Goal: Task Accomplishment & Management: Use online tool/utility

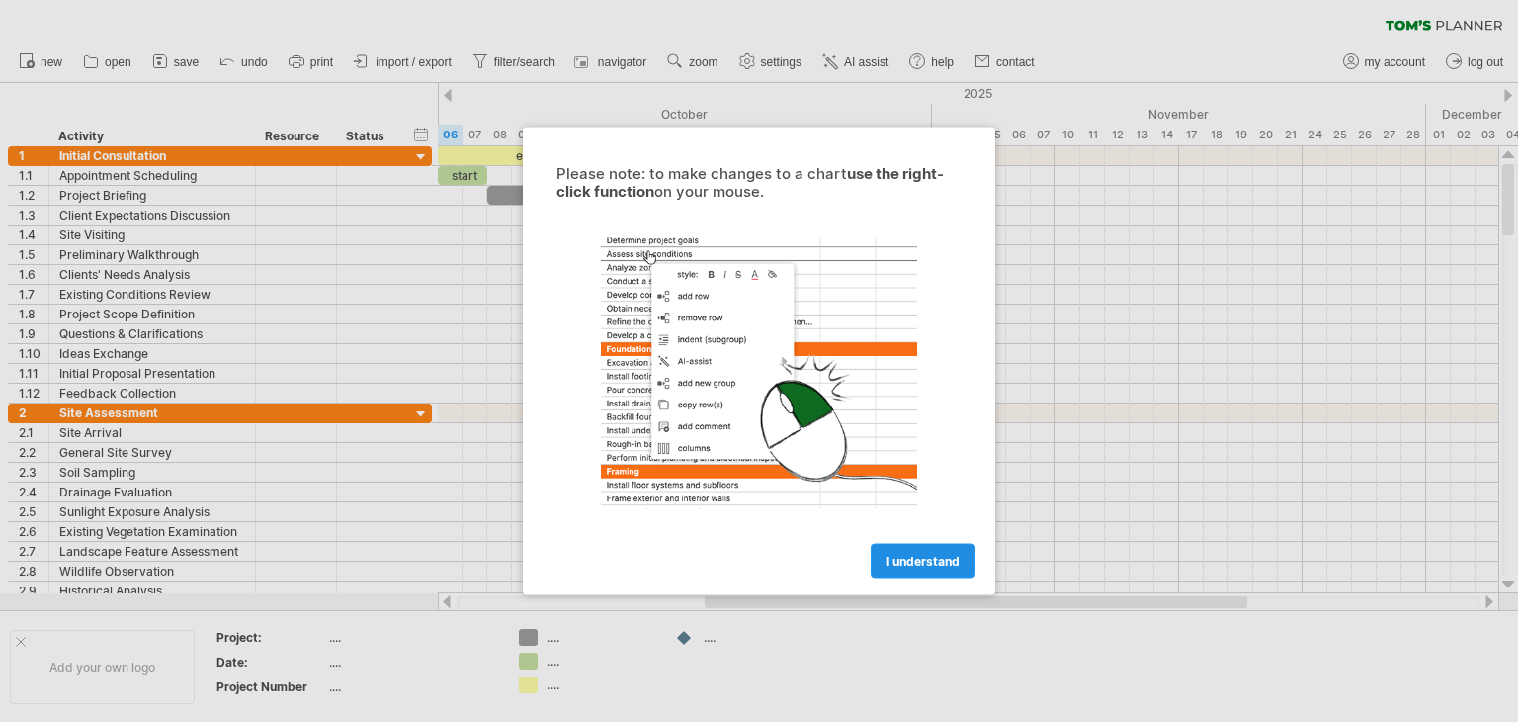
click at [900, 571] on link "I understand" at bounding box center [923, 561] width 105 height 35
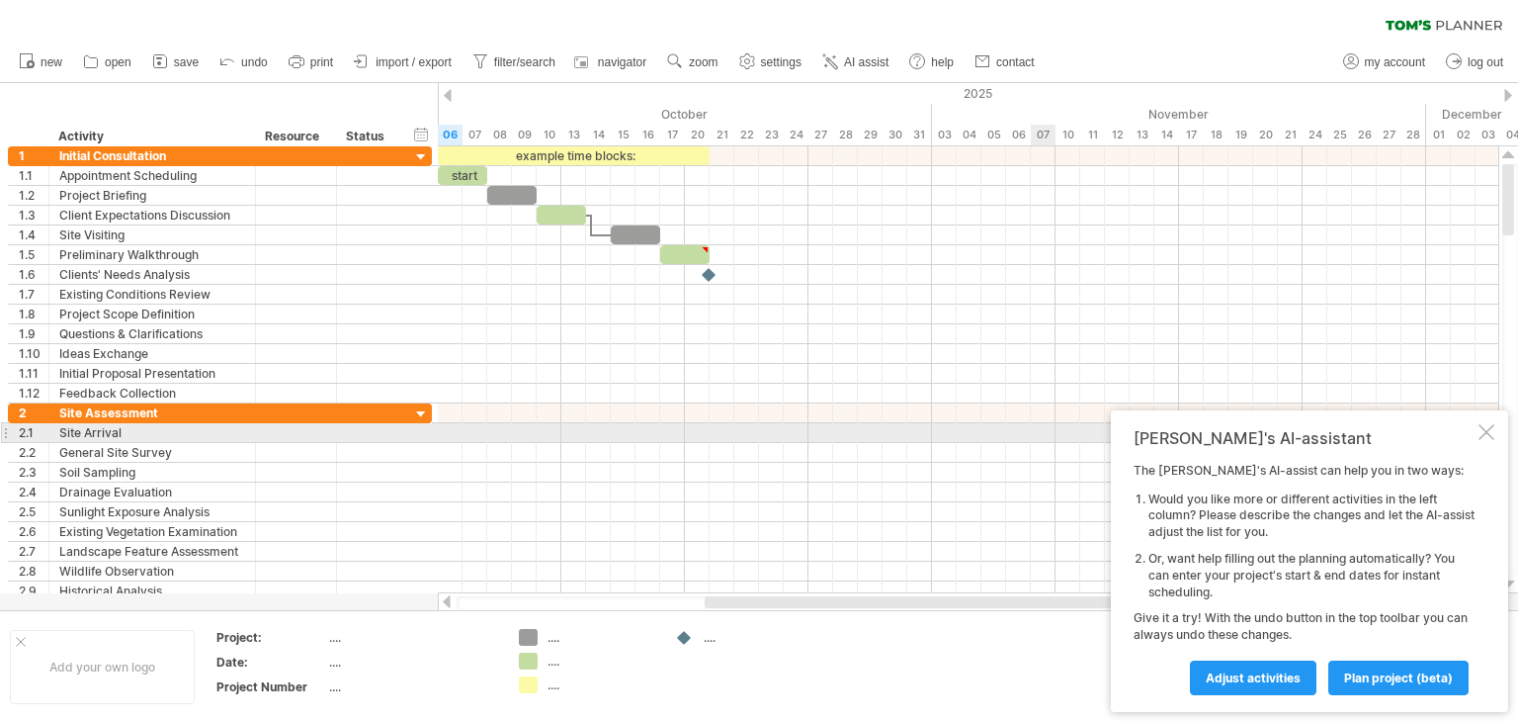
click at [1488, 433] on div at bounding box center [1487, 432] width 16 height 16
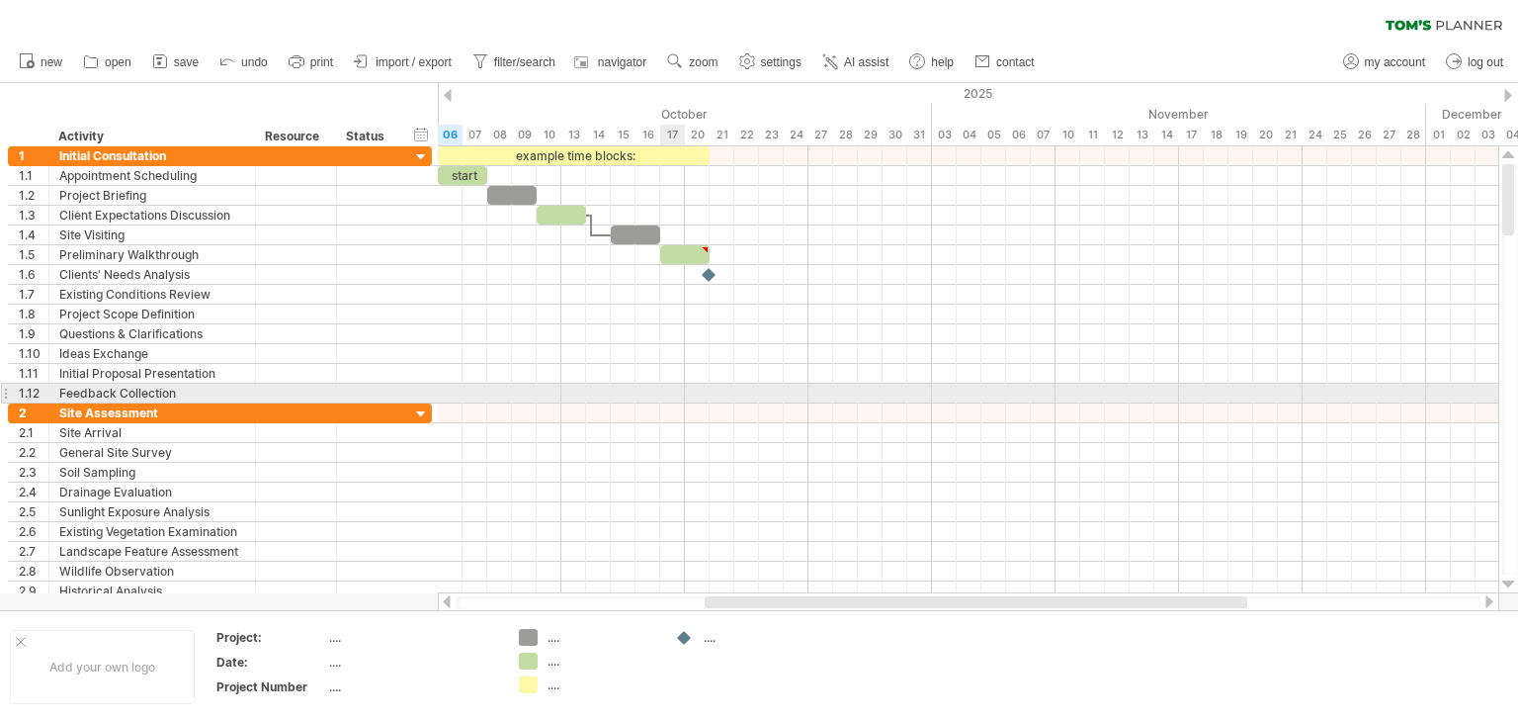
click at [660, 385] on div at bounding box center [968, 394] width 1061 height 20
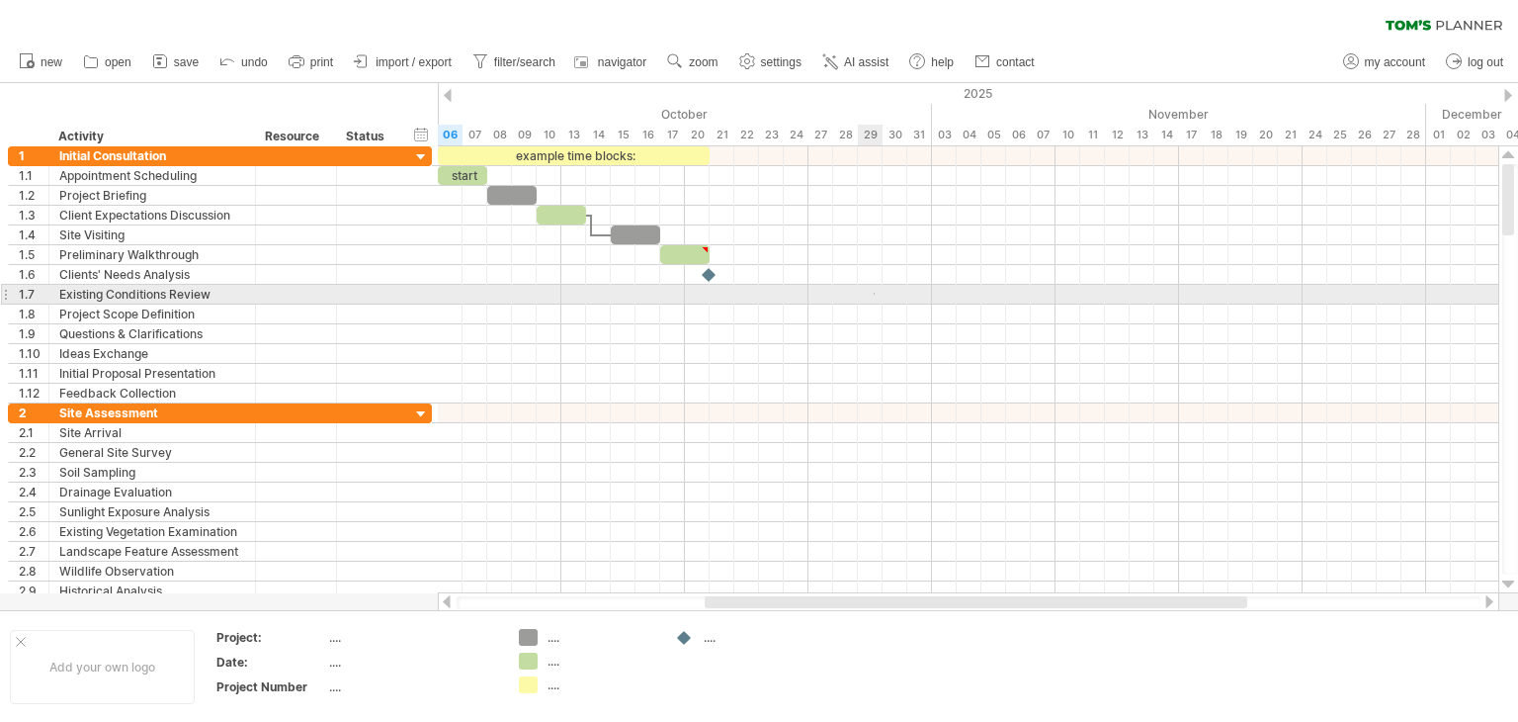
drag, startPoint x: 874, startPoint y: 293, endPoint x: 739, endPoint y: 219, distance: 153.0
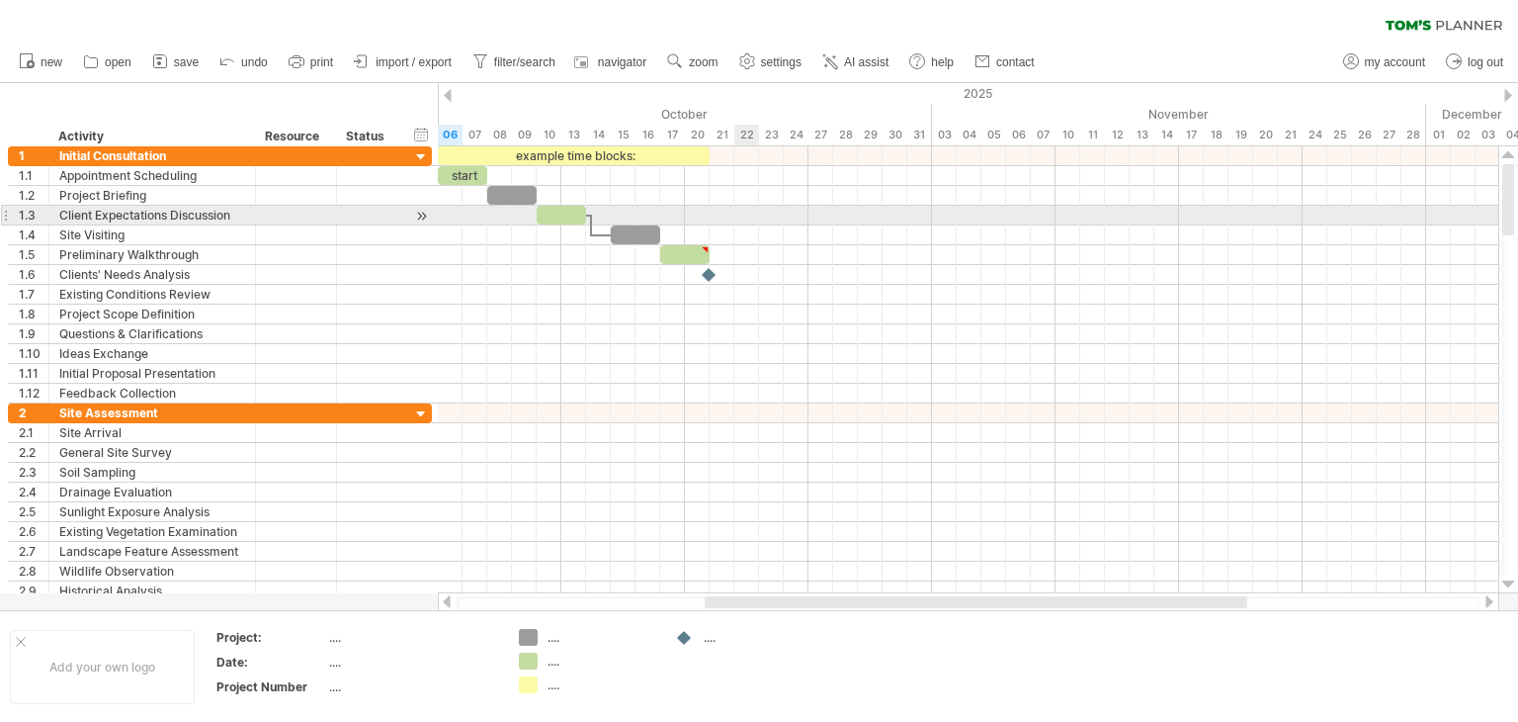
drag, startPoint x: 739, startPoint y: 219, endPoint x: 670, endPoint y: 218, distance: 69.2
click at [739, 219] on div at bounding box center [968, 216] width 1061 height 20
drag, startPoint x: 667, startPoint y: 217, endPoint x: 626, endPoint y: 187, distance: 51.6
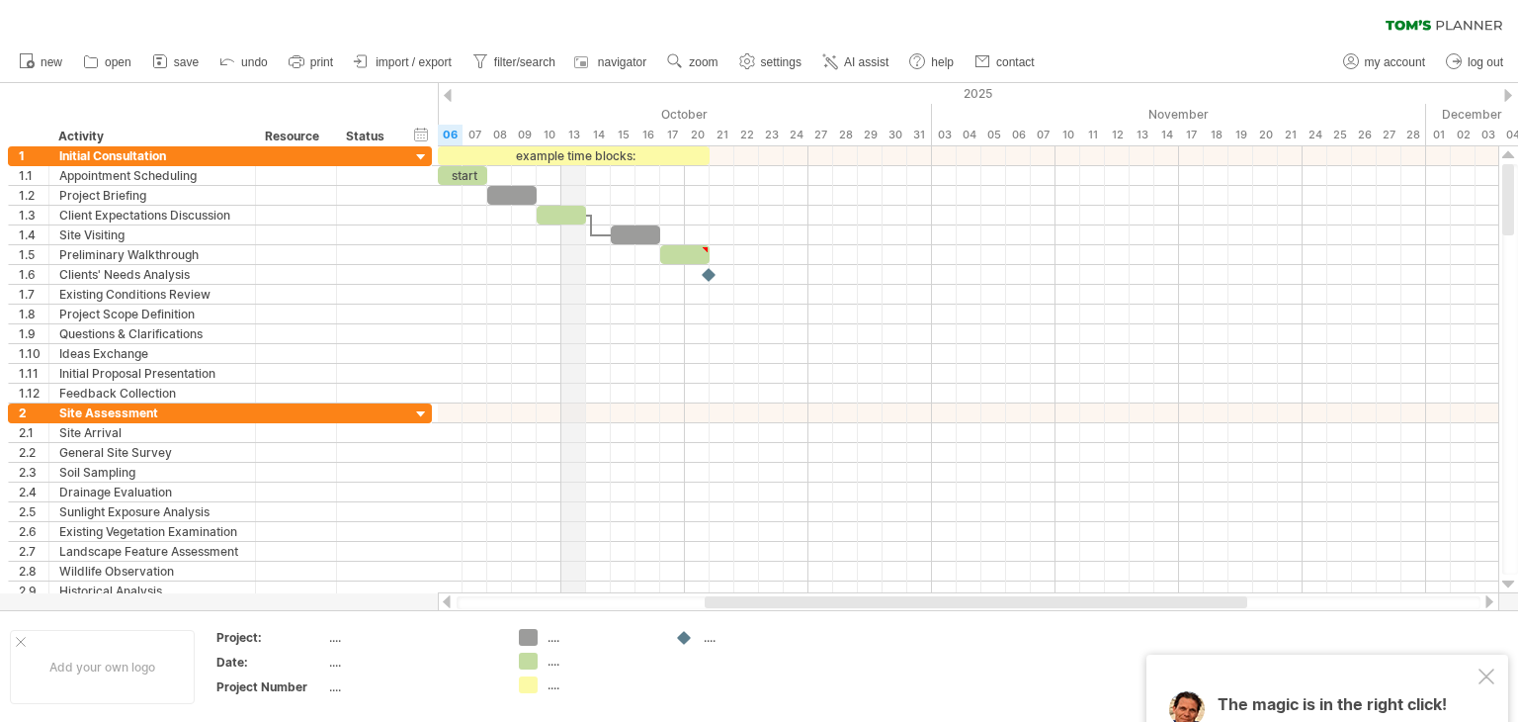
drag, startPoint x: 565, startPoint y: 143, endPoint x: 538, endPoint y: 159, distance: 31.9
click at [561, 148] on div "Trying to reach [DOMAIN_NAME] Connected again... 0% clear filter new 1" at bounding box center [759, 361] width 1518 height 722
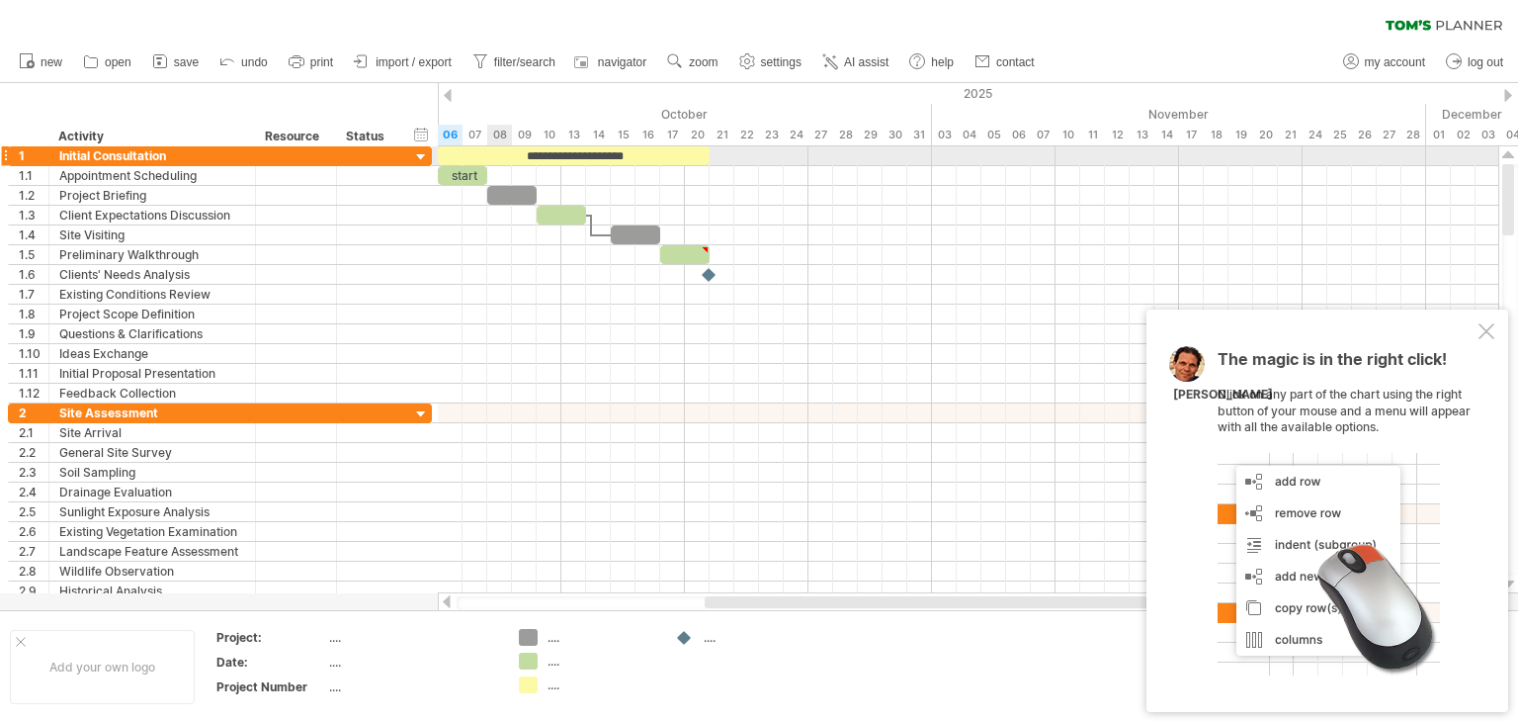
click at [507, 159] on div "**********" at bounding box center [574, 155] width 272 height 19
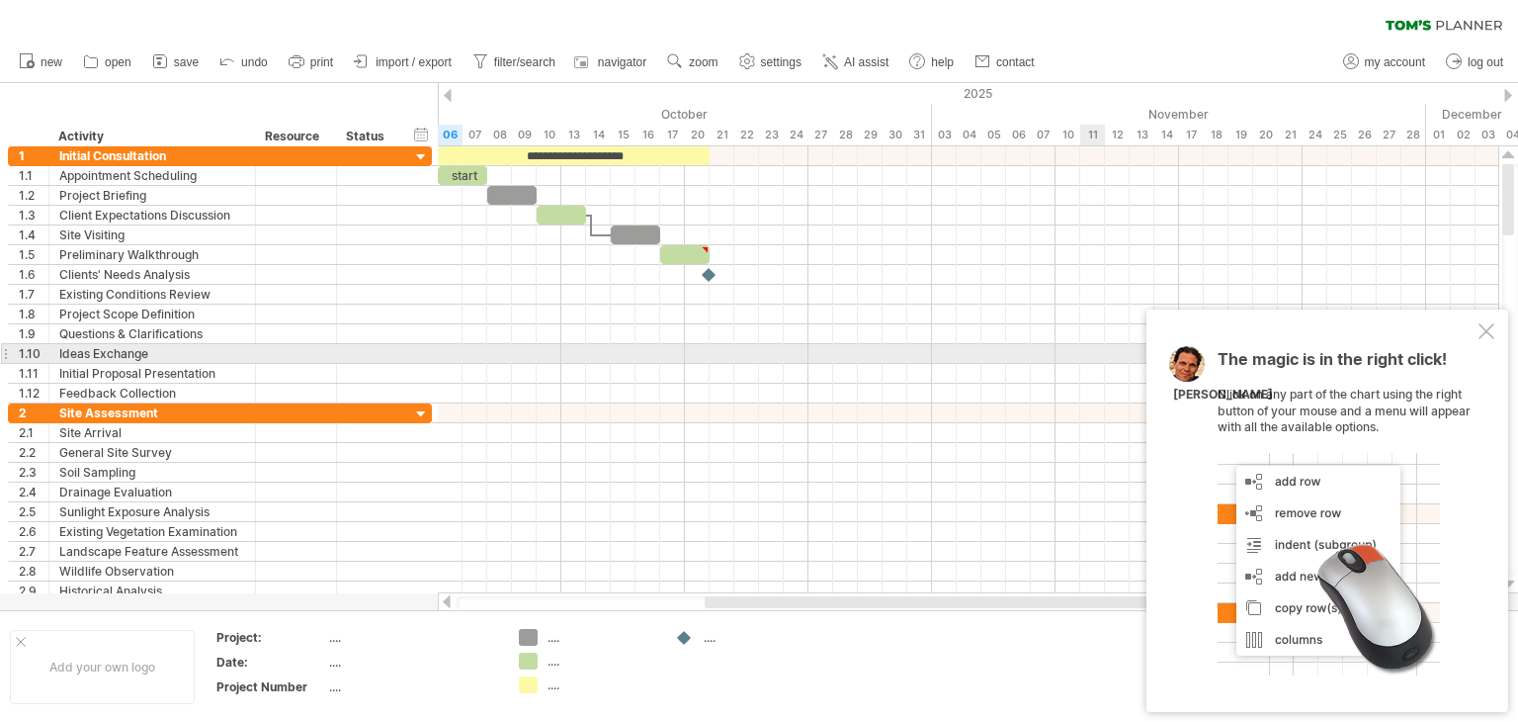
click at [1467, 347] on div "The magic is in the right click! Click on any part of the chart using the right…" at bounding box center [1328, 510] width 362 height 402
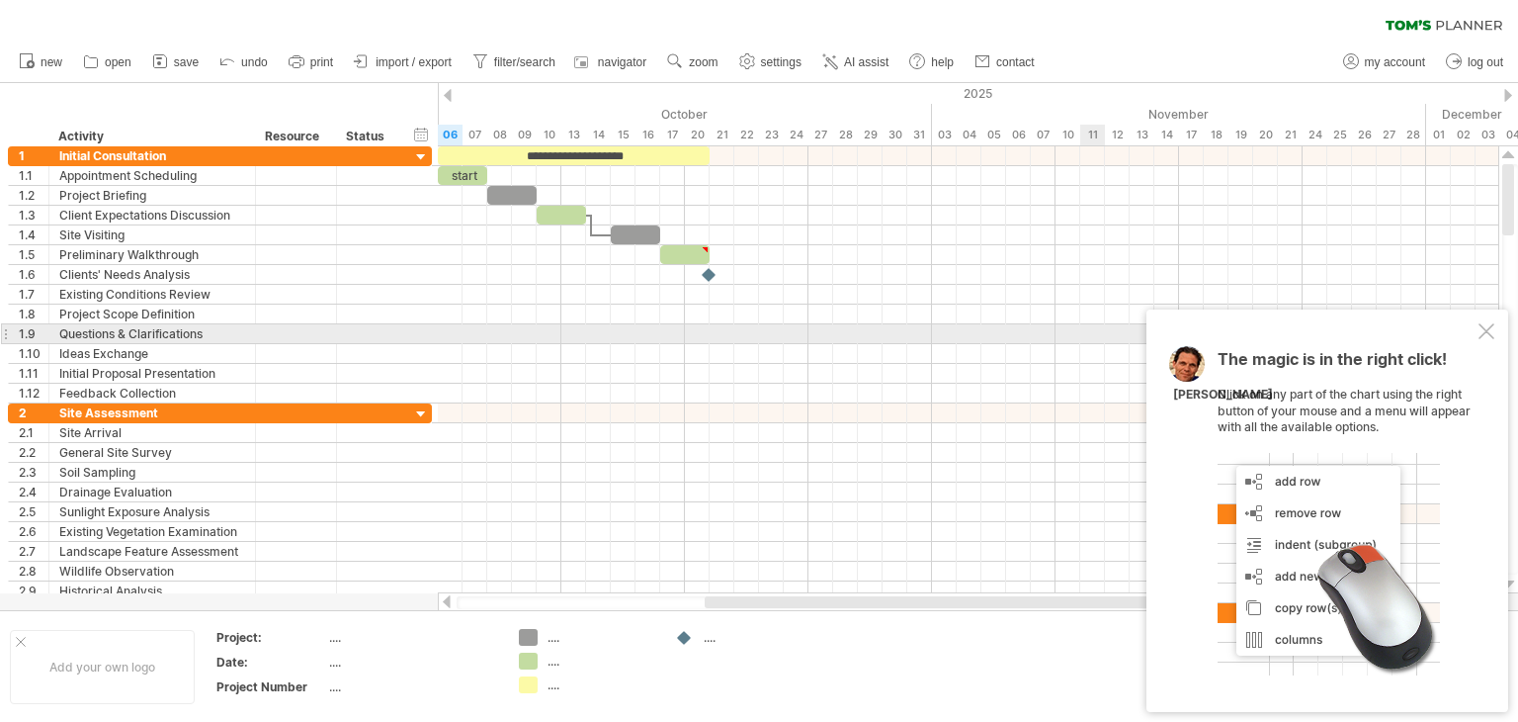
click at [1471, 338] on div "The magic is in the right click! Click on any part of the chart using the right…" at bounding box center [1328, 510] width 362 height 402
drag, startPoint x: 1484, startPoint y: 333, endPoint x: 728, endPoint y: 57, distance: 804.9
click at [1111, 243] on div "Trying to reach [DOMAIN_NAME] Connected again... 0% clear filter new 1" at bounding box center [759, 361] width 1518 height 722
